Goal: Information Seeking & Learning: Learn about a topic

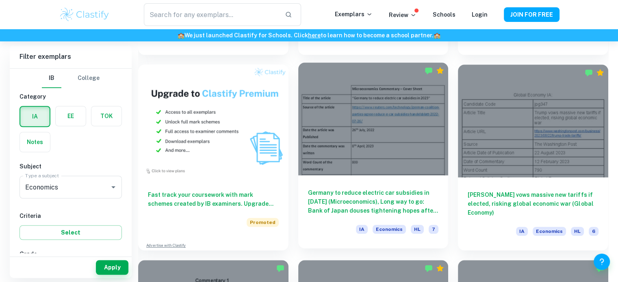
scroll to position [609, 0]
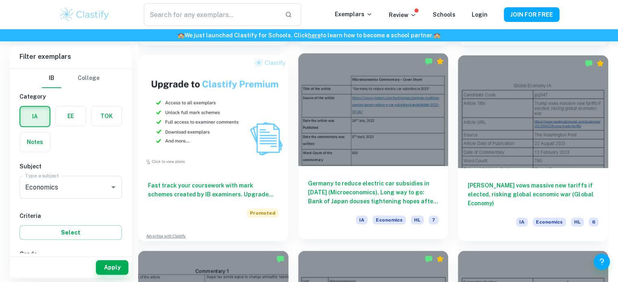
click at [374, 115] on div at bounding box center [373, 109] width 150 height 112
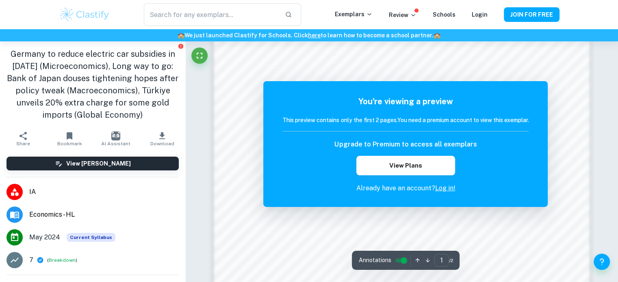
scroll to position [887, 0]
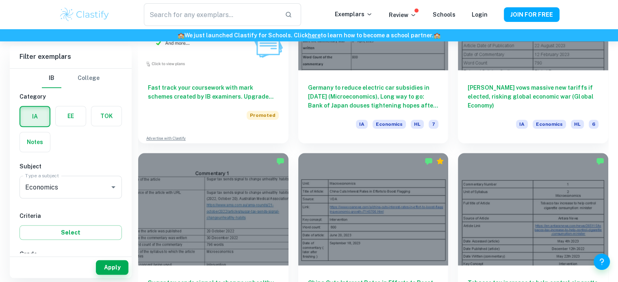
scroll to position [528, 0]
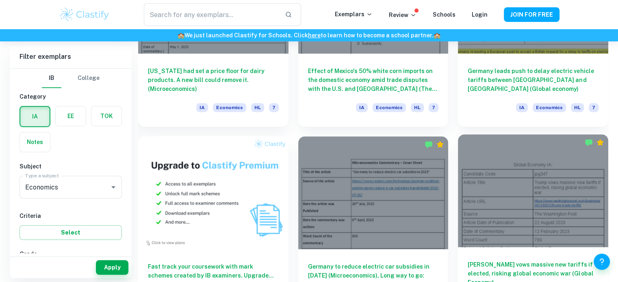
drag, startPoint x: 513, startPoint y: 211, endPoint x: 553, endPoint y: 140, distance: 81.1
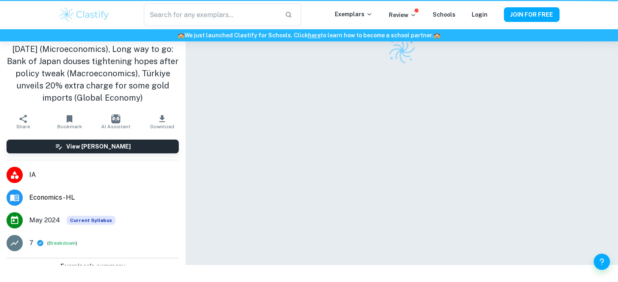
scroll to position [41, 0]
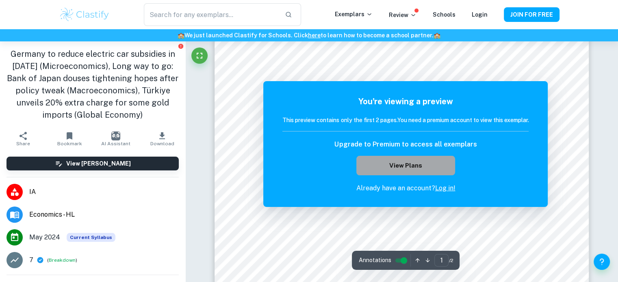
click at [428, 162] on button "View Plans" at bounding box center [405, 165] width 98 height 19
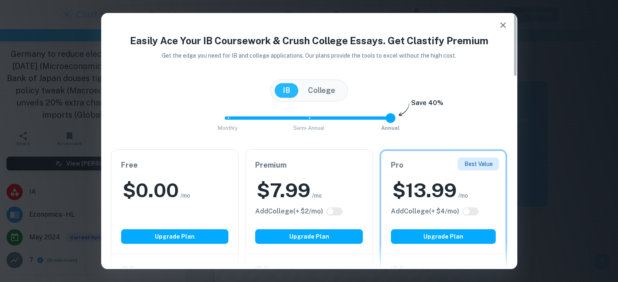
click at [502, 24] on icon "button" at bounding box center [503, 25] width 10 height 10
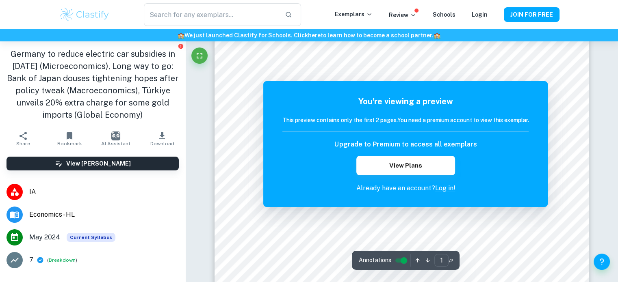
click at [451, 188] on link "Log in!" at bounding box center [445, 188] width 20 height 8
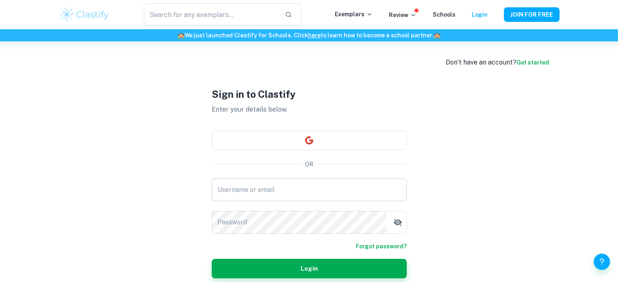
click at [313, 188] on input "Username or email" at bounding box center [309, 190] width 195 height 23
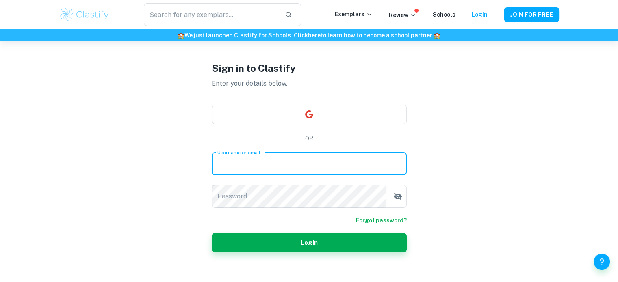
scroll to position [41, 0]
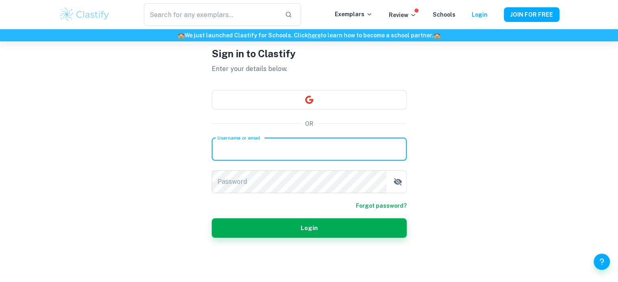
click at [306, 150] on input "Username or email" at bounding box center [309, 149] width 195 height 23
type input "[EMAIL_ADDRESS][DOMAIN_NAME]"
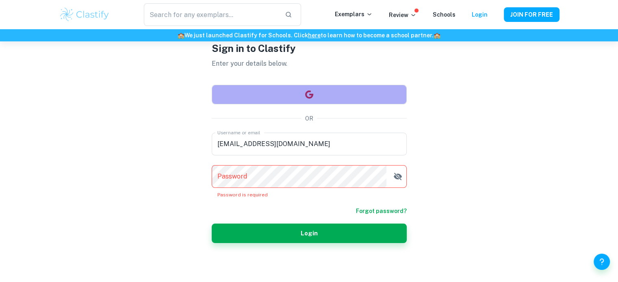
click at [363, 101] on button "button" at bounding box center [309, 94] width 195 height 19
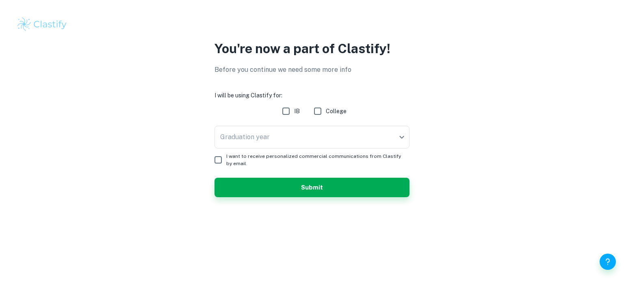
click at [289, 113] on input "IB" at bounding box center [286, 111] width 16 height 16
checkbox input "true"
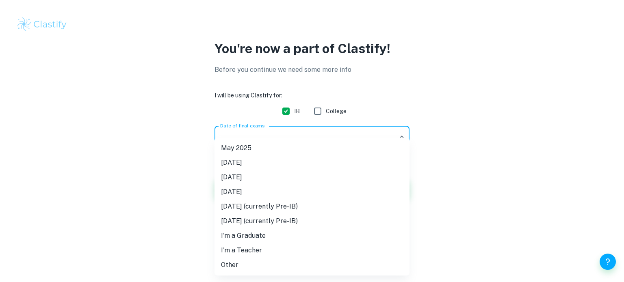
click at [314, 138] on body "We value your privacy We use cookies to enhance your browsing experience, serve…" at bounding box center [312, 141] width 624 height 282
click at [342, 204] on li "May 2027 (currently Pre-IB)" at bounding box center [311, 206] width 195 height 15
type input "M27"
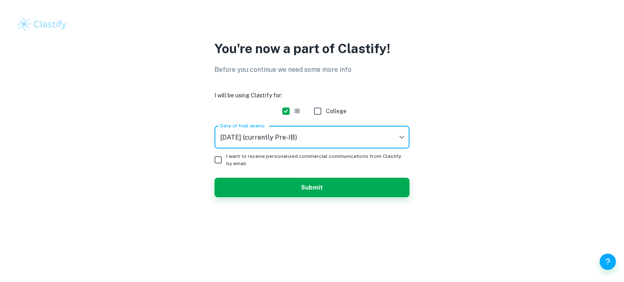
click at [218, 158] on input "I want to receive personalized commercial communications from Clastify by email." at bounding box center [218, 160] width 16 height 16
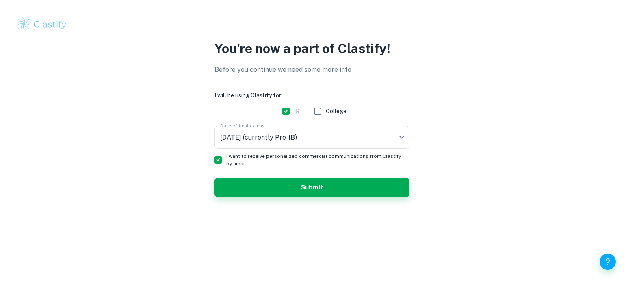
click at [218, 158] on input "I want to receive personalized commercial communications from Clastify by email." at bounding box center [218, 160] width 16 height 16
checkbox input "false"
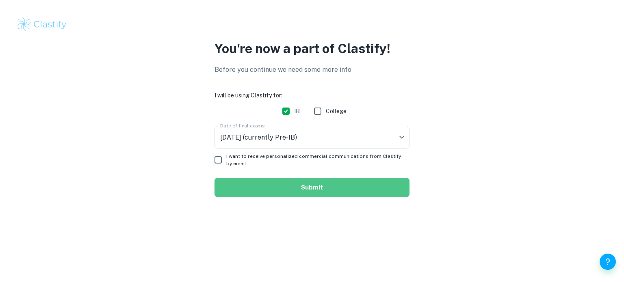
click at [261, 190] on button "Submit" at bounding box center [311, 187] width 195 height 19
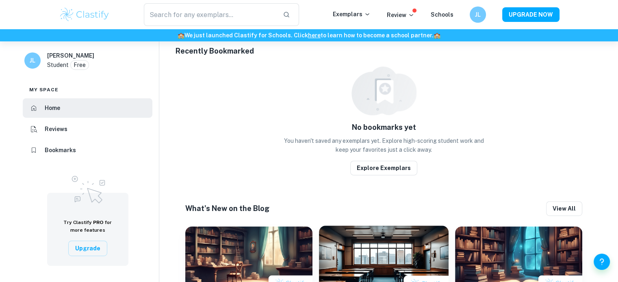
scroll to position [344, 0]
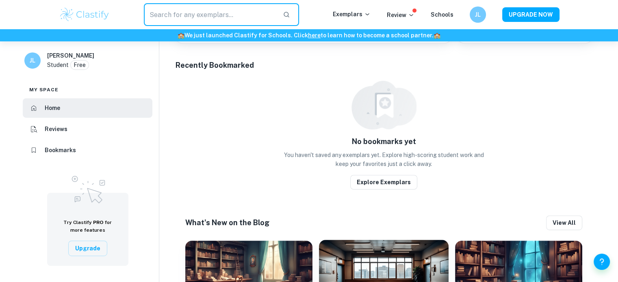
click at [179, 17] on input "text" at bounding box center [210, 14] width 133 height 23
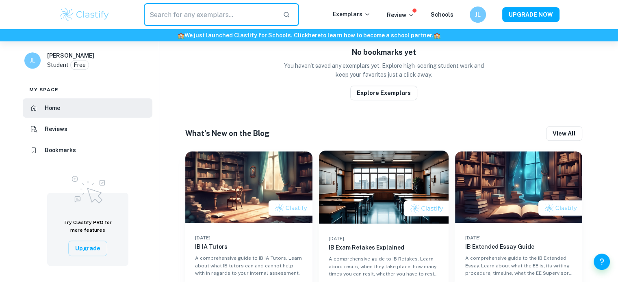
scroll to position [457, 0]
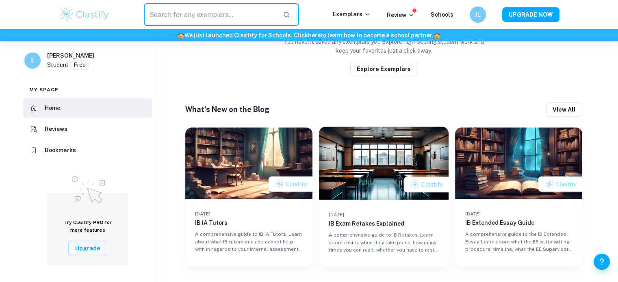
click at [55, 130] on h6 "Reviews" at bounding box center [56, 129] width 23 height 9
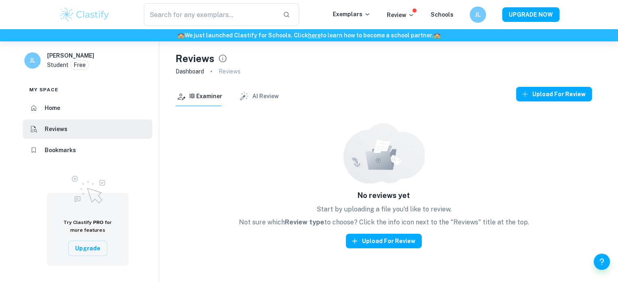
click at [46, 61] on div "JL Juztin Liu Student Free" at bounding box center [87, 62] width 143 height 28
click at [401, 81] on div "Reviews Dashboard Reviews" at bounding box center [383, 63] width 416 height 45
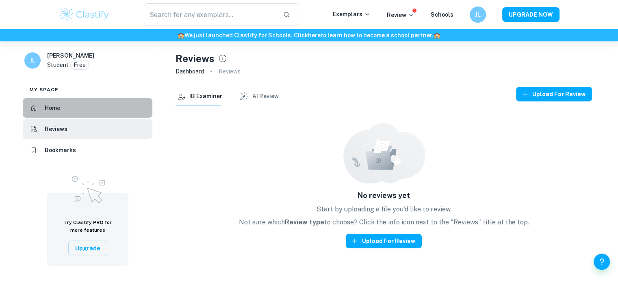
click at [86, 108] on li "Home" at bounding box center [88, 107] width 130 height 19
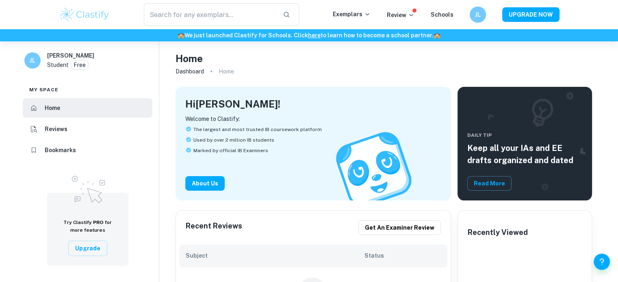
click at [89, 151] on li "Bookmarks" at bounding box center [88, 150] width 130 height 19
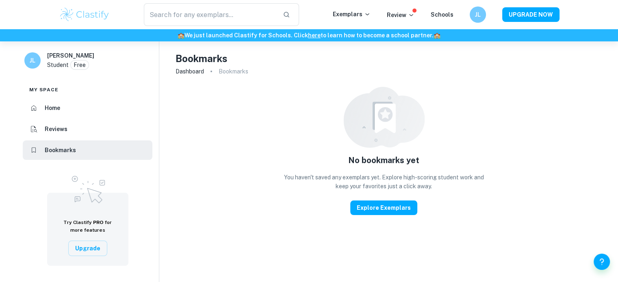
click at [103, 107] on li "Home" at bounding box center [88, 107] width 130 height 19
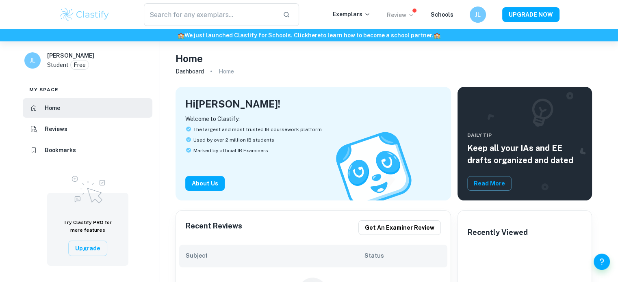
click at [400, 17] on p "Review" at bounding box center [401, 15] width 28 height 9
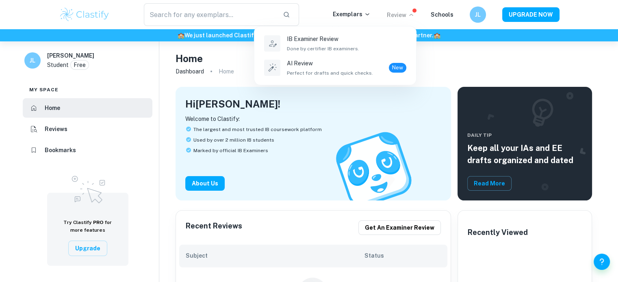
click at [480, 71] on div at bounding box center [309, 141] width 618 height 282
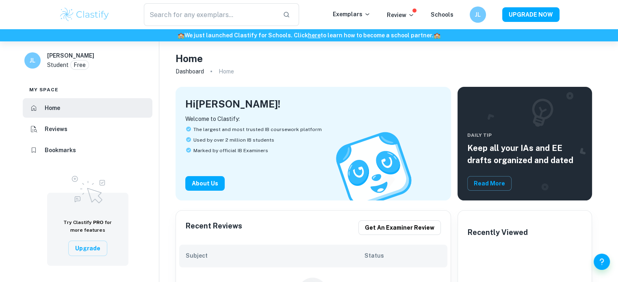
click at [377, 13] on div "Exemplars" at bounding box center [360, 15] width 54 height 10
click at [356, 13] on p "Exemplars" at bounding box center [352, 14] width 38 height 9
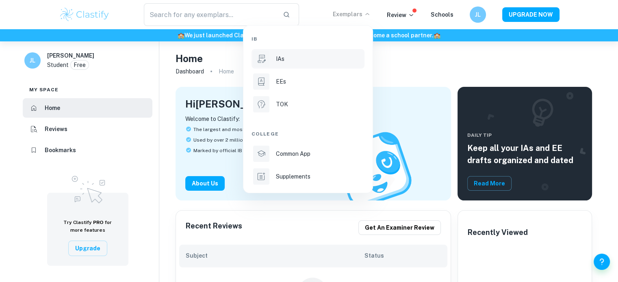
click at [294, 55] on div "IAs" at bounding box center [319, 58] width 87 height 9
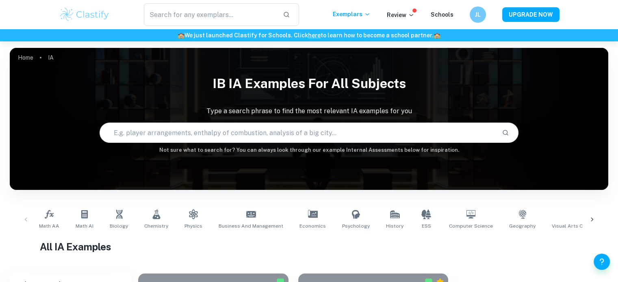
click at [277, 136] on input "text" at bounding box center [297, 132] width 395 height 23
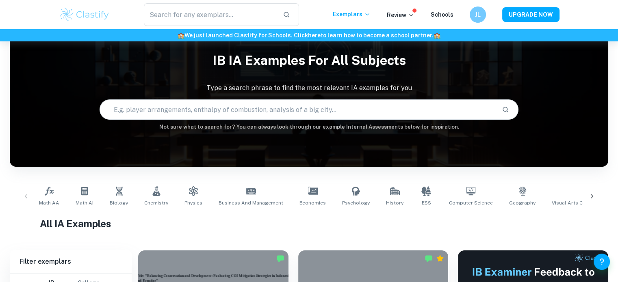
scroll to position [81, 0]
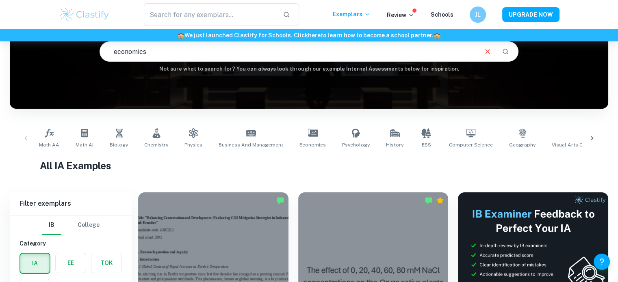
type input "economics"
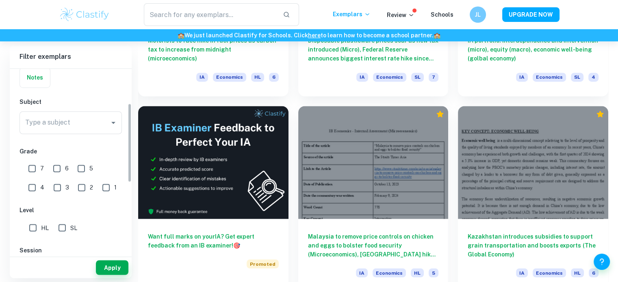
scroll to position [81, 0]
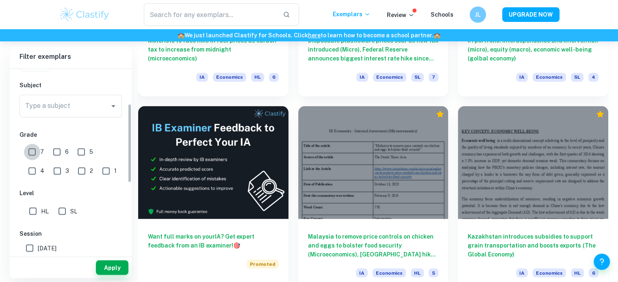
click at [26, 150] on input "7" at bounding box center [32, 152] width 16 height 16
checkbox input "true"
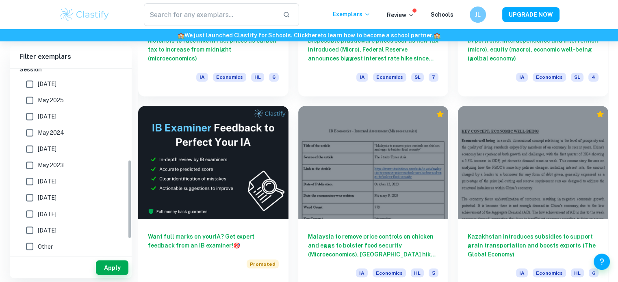
scroll to position [0, 0]
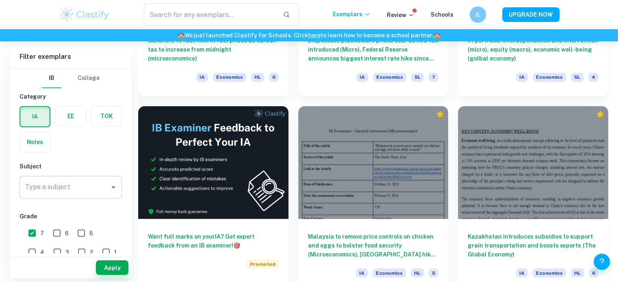
click at [64, 189] on div "Type a subject Type a subject" at bounding box center [70, 187] width 102 height 23
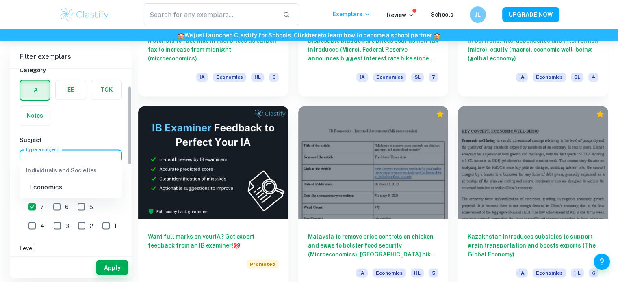
scroll to position [41, 0]
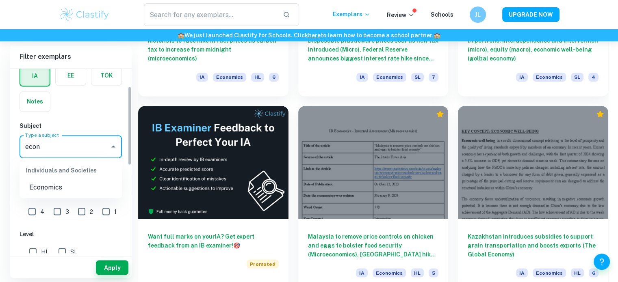
click at [83, 188] on li "Economics" at bounding box center [70, 187] width 102 height 15
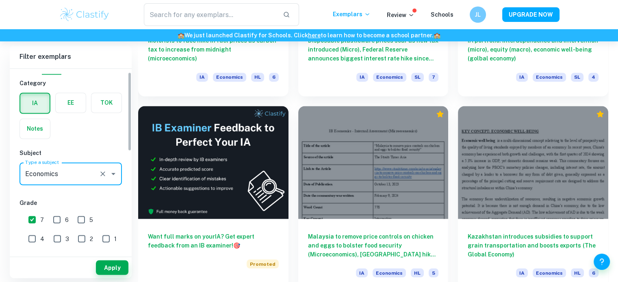
scroll to position [0, 0]
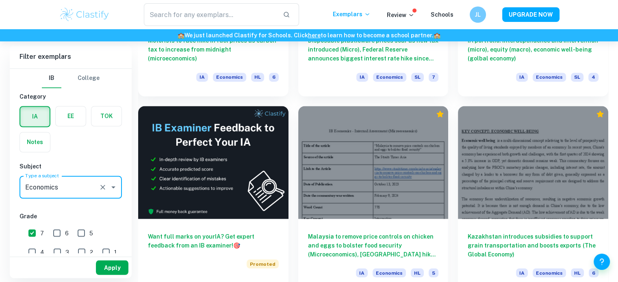
type input "Economics"
click at [113, 270] on button "Apply" at bounding box center [112, 267] width 32 height 15
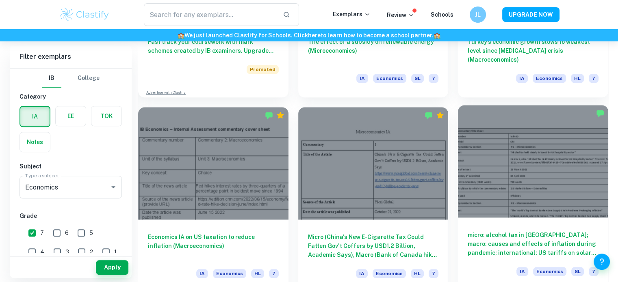
scroll to position [772, 0]
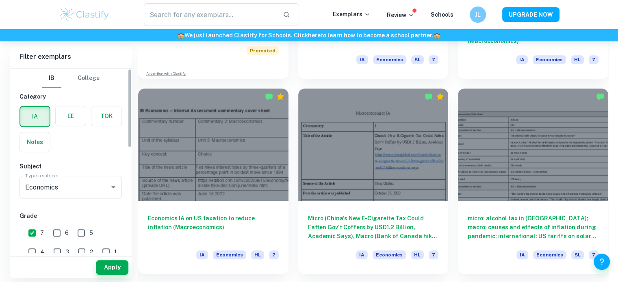
click at [49, 230] on input "6" at bounding box center [57, 233] width 16 height 16
click at [99, 266] on button "Apply" at bounding box center [112, 267] width 32 height 15
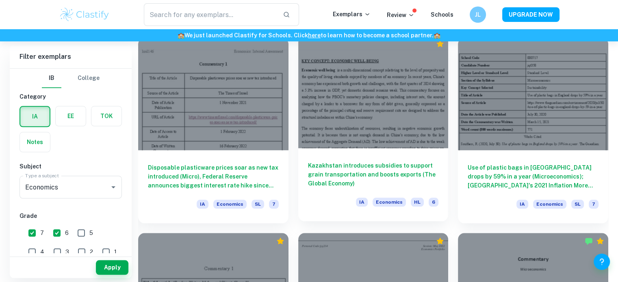
scroll to position [812, 0]
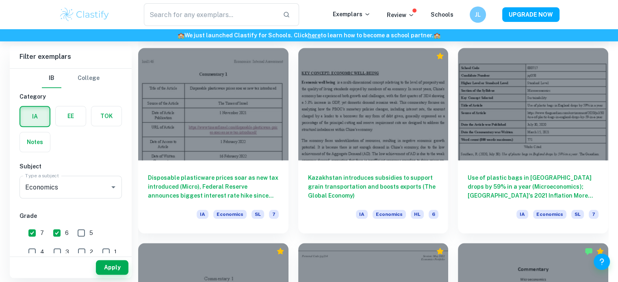
click at [61, 230] on input "6" at bounding box center [57, 233] width 16 height 16
checkbox input "false"
click at [112, 266] on button "Apply" at bounding box center [112, 267] width 32 height 15
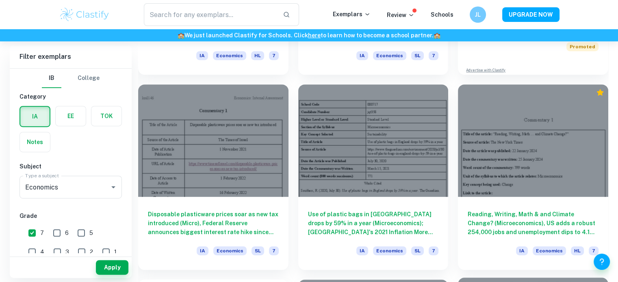
scroll to position [487, 0]
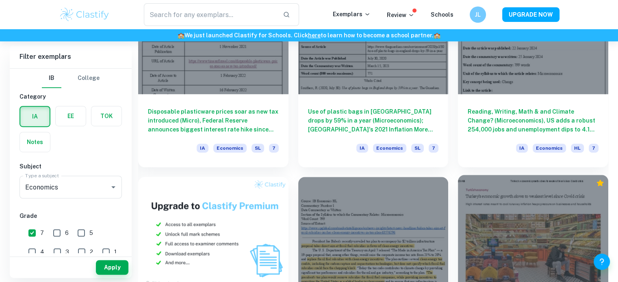
click at [573, 203] on div at bounding box center [533, 231] width 150 height 112
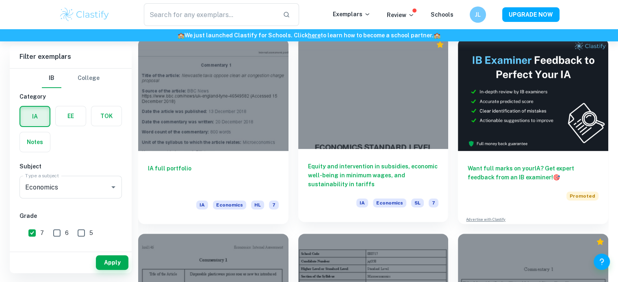
scroll to position [195, 0]
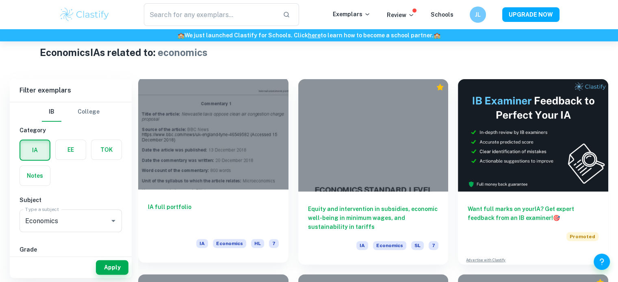
click at [258, 165] on div at bounding box center [213, 133] width 150 height 112
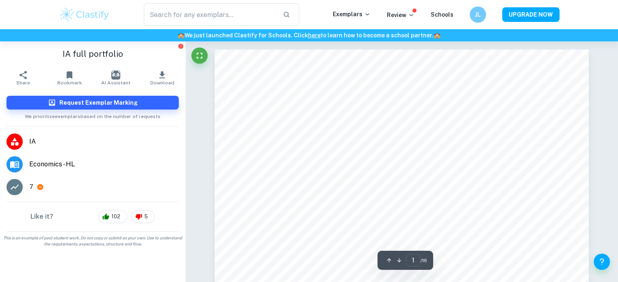
scroll to position [41, 0]
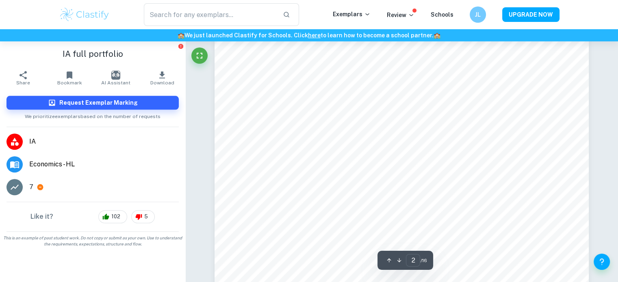
type input "1"
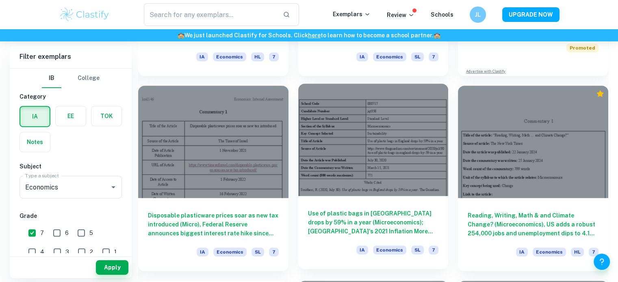
scroll to position [398, 0]
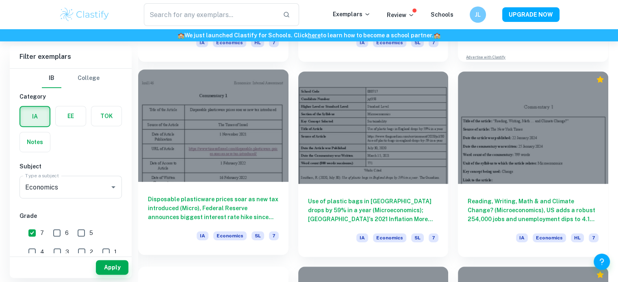
click at [265, 155] on div at bounding box center [213, 125] width 150 height 112
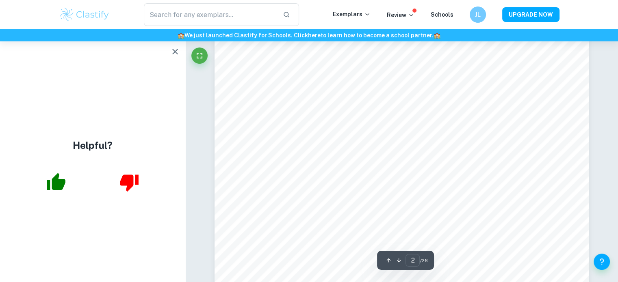
scroll to position [650, 0]
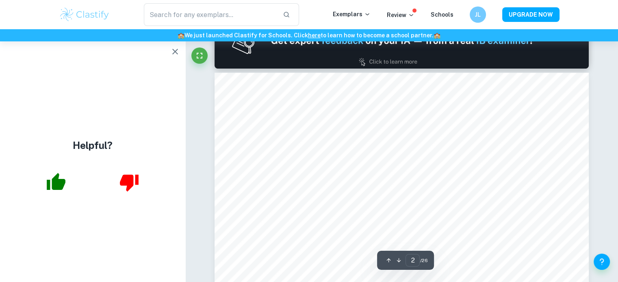
type input "1"
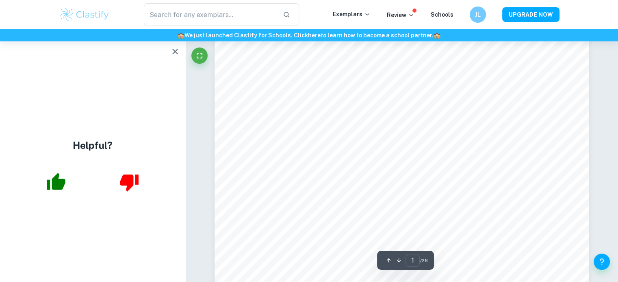
scroll to position [81, 0]
